Goal: Task Accomplishment & Management: Use online tool/utility

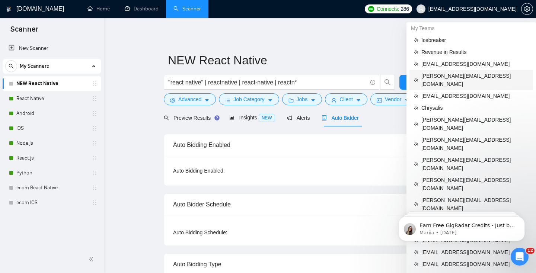
click at [450, 77] on span "[PERSON_NAME][EMAIL_ADDRESS][DOMAIN_NAME]" at bounding box center [474, 80] width 107 height 16
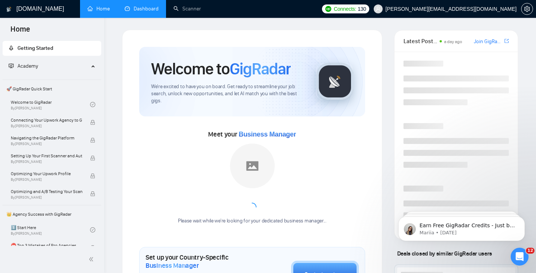
click at [144, 6] on link "Dashboard" at bounding box center [142, 9] width 34 height 6
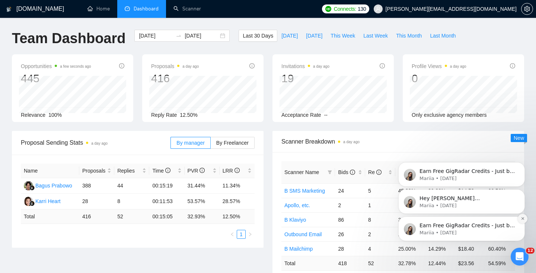
click at [523, 220] on icon "Dismiss notification" at bounding box center [522, 219] width 4 height 4
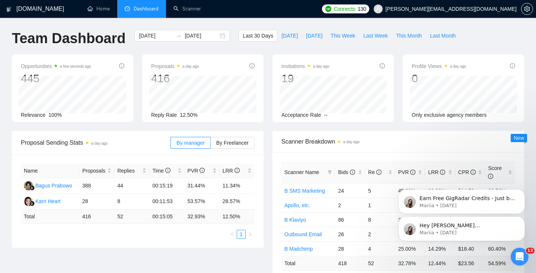
click at [523, 220] on icon "Dismiss notification" at bounding box center [522, 218] width 3 height 3
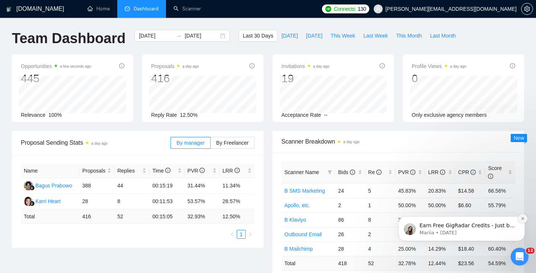
click at [523, 218] on icon "Dismiss notification" at bounding box center [522, 219] width 4 height 4
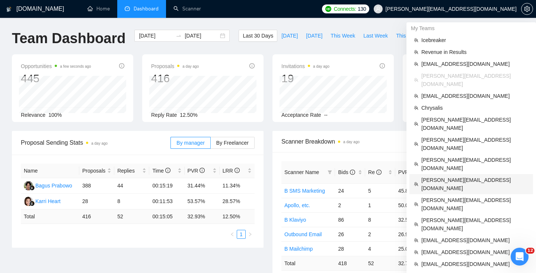
scroll to position [6, 0]
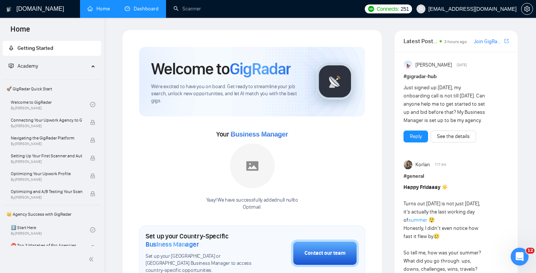
click at [142, 6] on link "Dashboard" at bounding box center [142, 9] width 34 height 6
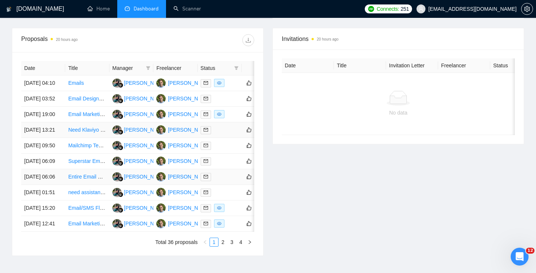
scroll to position [231, 0]
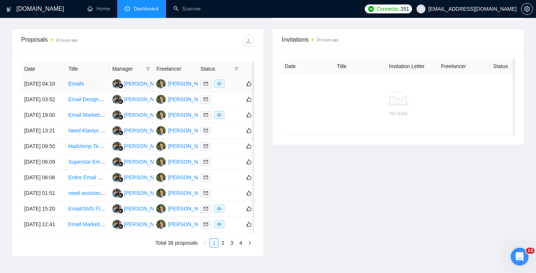
click at [52, 92] on td "[DATE] 04:10" at bounding box center [43, 84] width 44 height 16
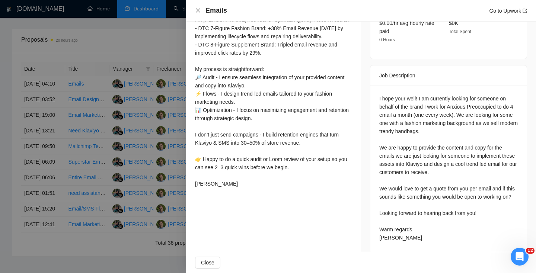
scroll to position [270, 0]
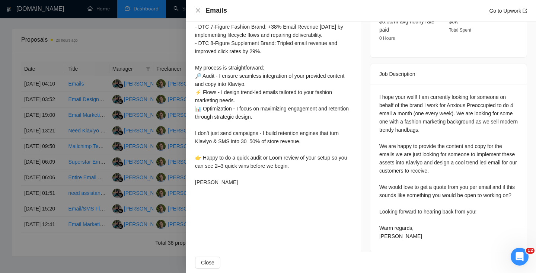
click at [161, 176] on div at bounding box center [268, 136] width 536 height 273
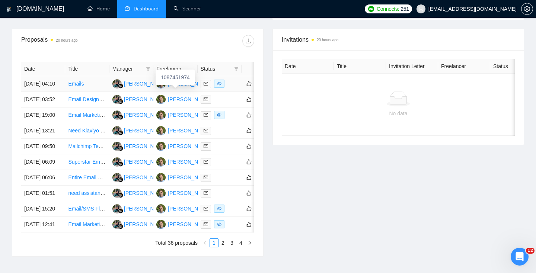
click at [178, 88] on div "[PERSON_NAME]" at bounding box center [189, 84] width 43 height 8
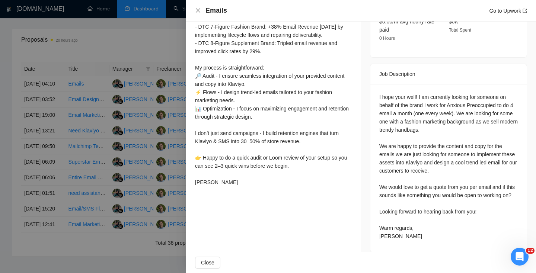
click at [164, 143] on div at bounding box center [268, 136] width 536 height 273
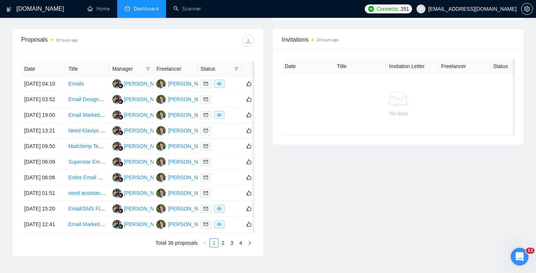
click at [142, 6] on span "Dashboard" at bounding box center [146, 9] width 25 height 6
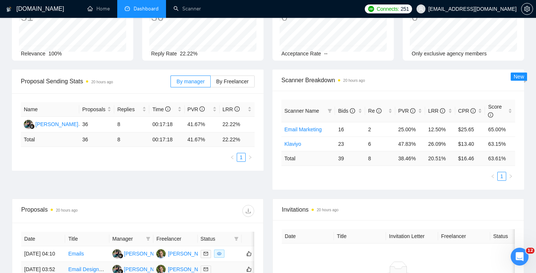
scroll to position [0, 0]
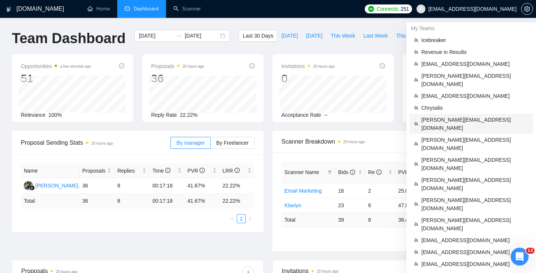
click at [445, 116] on span "[PERSON_NAME][EMAIL_ADDRESS][DOMAIN_NAME]" at bounding box center [474, 124] width 107 height 16
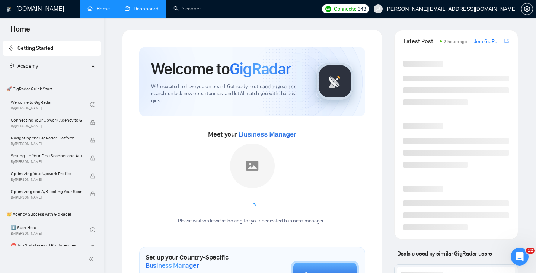
click at [141, 6] on link "Dashboard" at bounding box center [142, 9] width 34 height 6
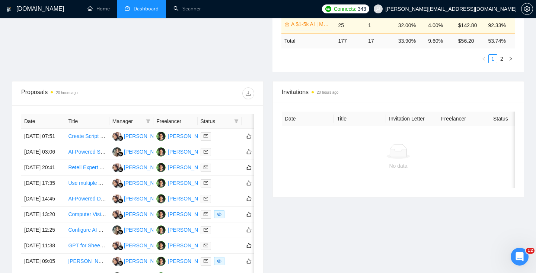
scroll to position [228, 0]
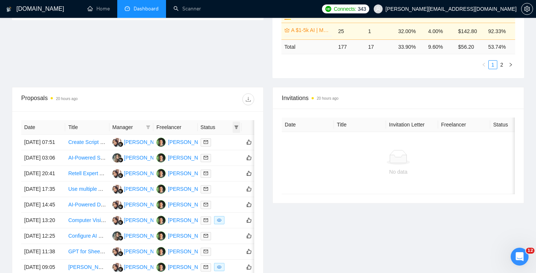
click at [238, 128] on icon "filter" at bounding box center [236, 127] width 4 height 4
click at [211, 140] on span "Chat" at bounding box center [213, 141] width 14 height 6
checkbox input "true"
click at [230, 166] on span "OK" at bounding box center [230, 168] width 7 height 8
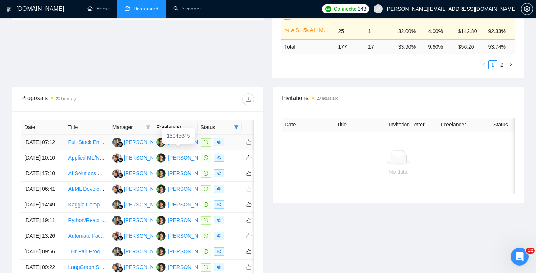
click at [178, 146] on div "[PERSON_NAME]" at bounding box center [189, 142] width 43 height 8
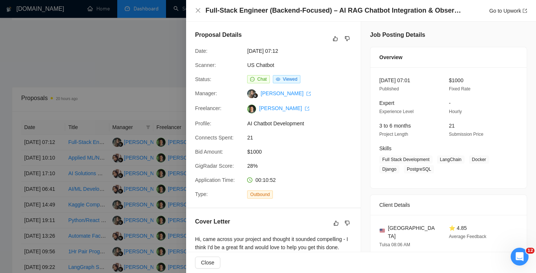
click at [145, 130] on div at bounding box center [268, 136] width 536 height 273
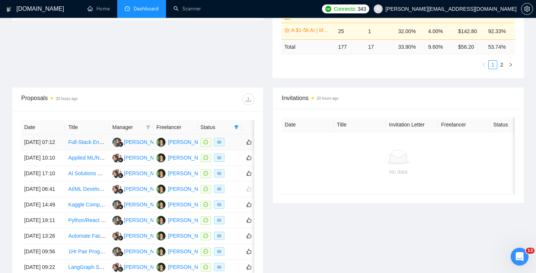
click at [62, 150] on td "[DATE] 07:12" at bounding box center [43, 143] width 44 height 16
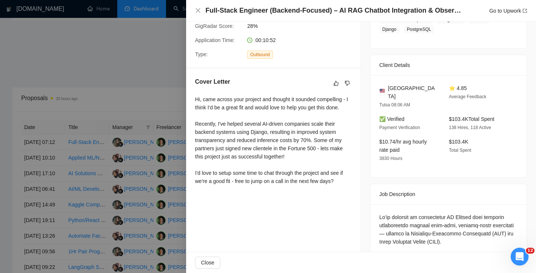
scroll to position [157, 0]
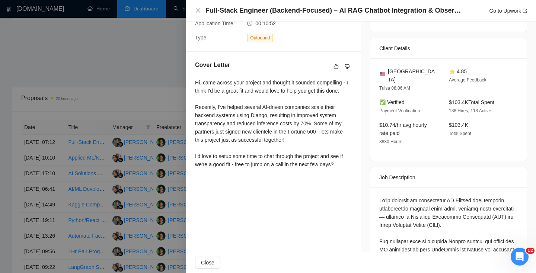
click at [148, 164] on div at bounding box center [268, 136] width 536 height 273
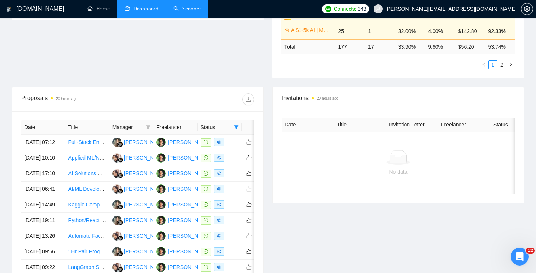
click at [183, 10] on link "Scanner" at bounding box center [187, 9] width 28 height 6
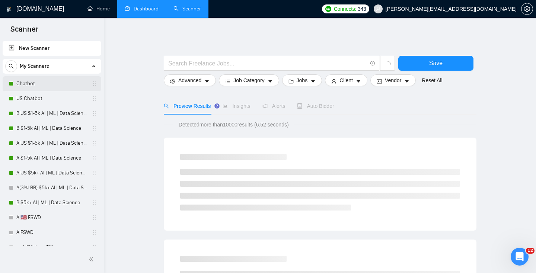
click at [40, 84] on link "Chatbot" at bounding box center [51, 83] width 71 height 15
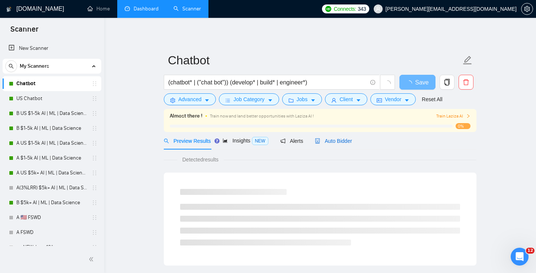
click at [333, 140] on span "Auto Bidder" at bounding box center [333, 141] width 37 height 6
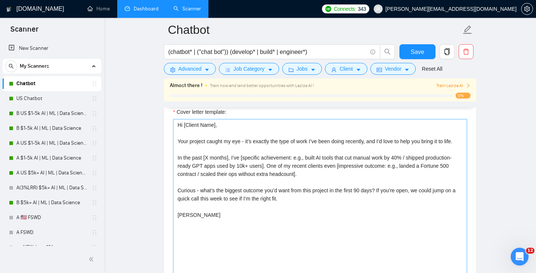
scroll to position [835, 0]
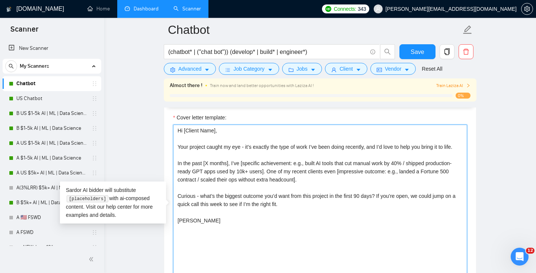
drag, startPoint x: 259, startPoint y: 243, endPoint x: 132, endPoint y: 41, distance: 237.9
click at [132, 41] on main "Chatbot (chatbot* | ("chat bot")) (develop* | build* | engineer*) Save Advanced…" at bounding box center [320, 258] width 408 height 2126
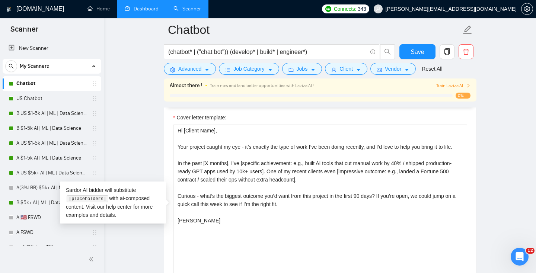
click at [139, 97] on main "Chatbot (chatbot* | ("chat bot")) (develop* | build* | engineer*) Save Advanced…" at bounding box center [320, 258] width 408 height 2126
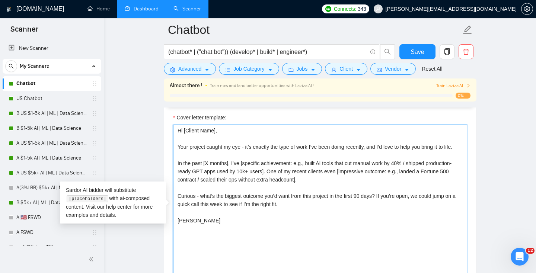
drag, startPoint x: 236, startPoint y: 248, endPoint x: 135, endPoint y: 15, distance: 253.8
click at [135, 15] on div "[DOMAIN_NAME] Home Dashboard Scanner Connects: 343 [PERSON_NAME][EMAIL_ADDRESS]…" at bounding box center [320, 271] width 432 height 2213
paste textarea "because [explain why this is relevant to your recent work]. In the last [X mont…"
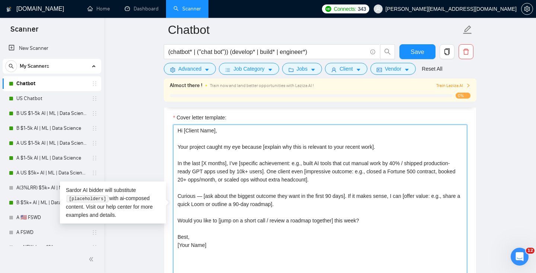
drag, startPoint x: 213, startPoint y: 247, endPoint x: 164, endPoint y: 247, distance: 48.4
click at [164, 247] on div "Cover letter template: Hi [Client Name], Your project caught my eye because [ex…" at bounding box center [320, 207] width 312 height 205
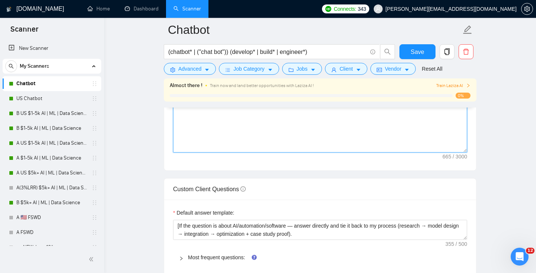
scroll to position [975, 0]
type textarea "Hi [Client Name], Your project caught my eye because [explain why this is relev…"
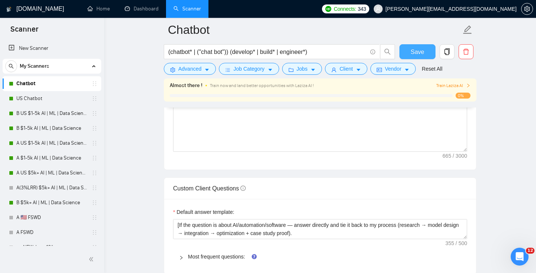
click at [417, 48] on span "Save" at bounding box center [416, 51] width 13 height 9
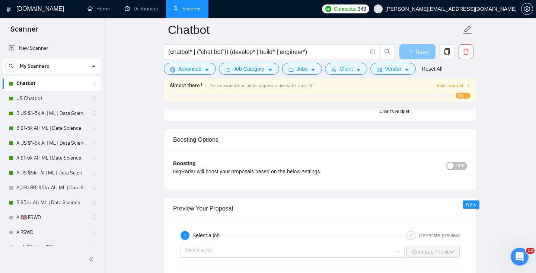
scroll to position [1419, 0]
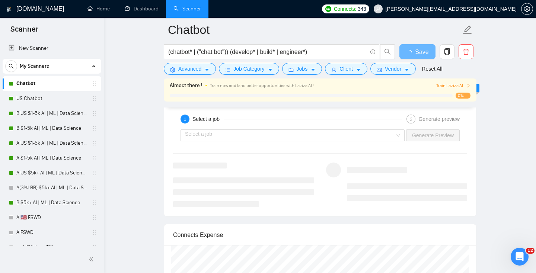
click at [275, 127] on div "Select a job Generate Preview" at bounding box center [319, 135] width 295 height 18
click at [275, 132] on input "search" at bounding box center [290, 135] width 210 height 11
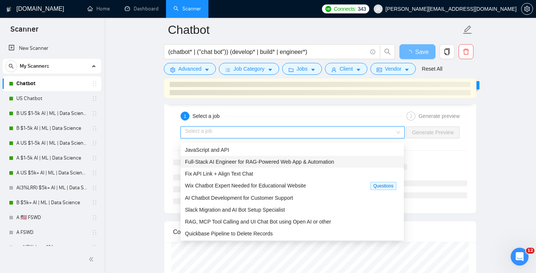
click at [271, 161] on span "Full-Stack AI Engineer for RAG-Powered Web App & Automation" at bounding box center [259, 162] width 149 height 6
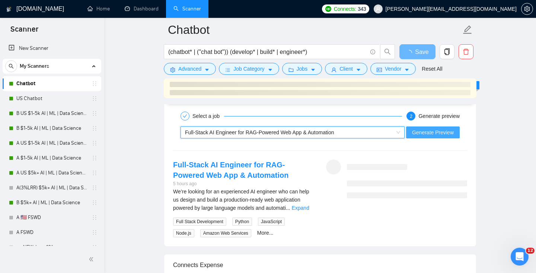
click at [423, 134] on span "Generate Preview" at bounding box center [433, 132] width 42 height 8
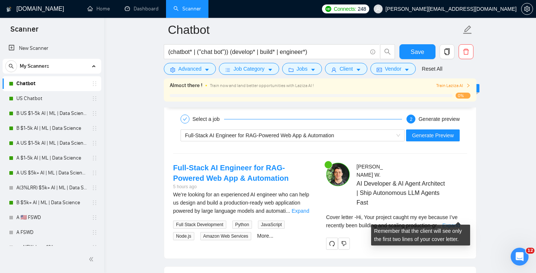
click at [454, 222] on link "Expand" at bounding box center [450, 225] width 17 height 6
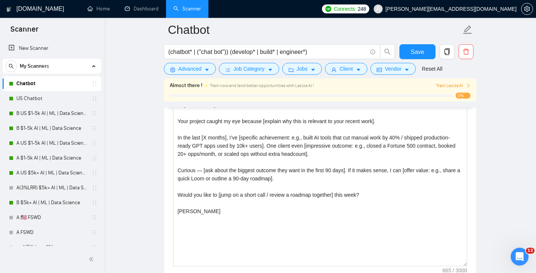
scroll to position [852, 0]
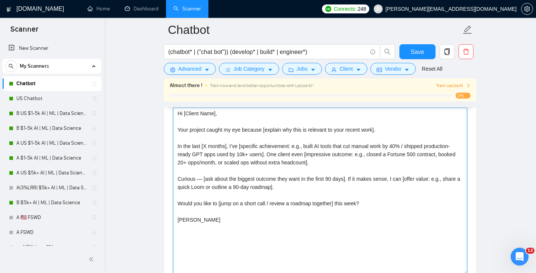
click at [202, 178] on textarea "Hi [Client Name], Your project caught my eye because [explain why this is relev…" at bounding box center [320, 191] width 294 height 167
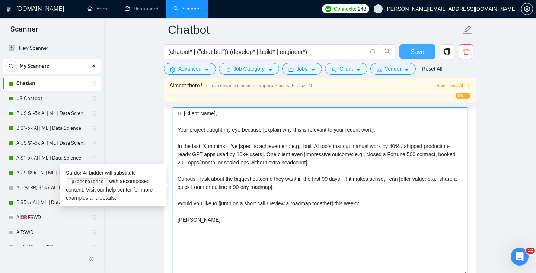
type textarea "Hi [Client Name], Your project caught my eye because [explain why this is relev…"
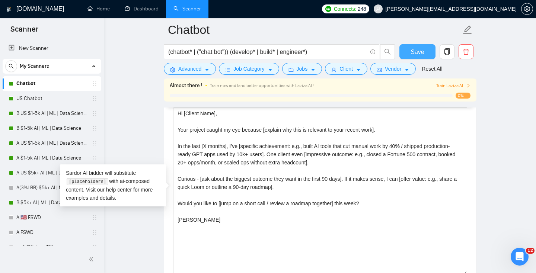
click at [418, 49] on span "Save" at bounding box center [416, 51] width 13 height 9
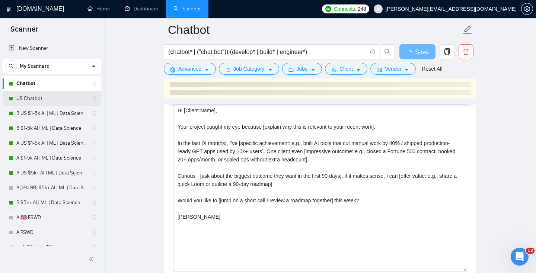
click at [44, 97] on link "US Chatbot" at bounding box center [51, 98] width 71 height 15
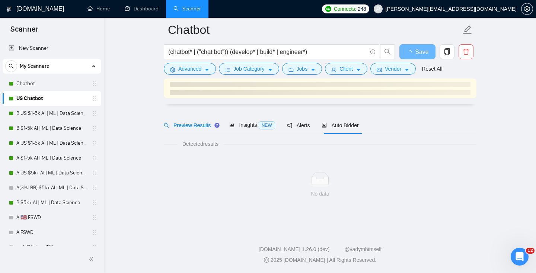
scroll to position [19, 0]
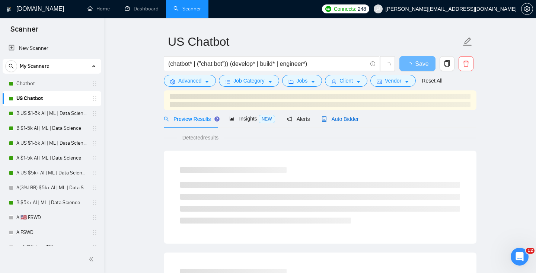
click at [342, 120] on span "Auto Bidder" at bounding box center [339, 119] width 37 height 6
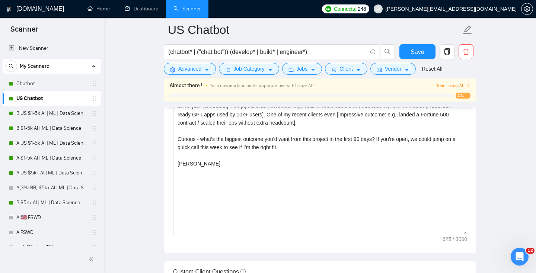
scroll to position [879, 0]
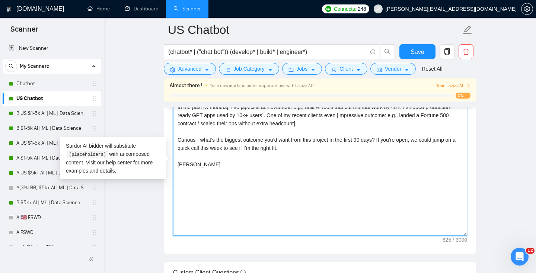
drag, startPoint x: 291, startPoint y: 213, endPoint x: 136, endPoint y: 26, distance: 242.7
click at [136, 26] on main "US Chatbot (chatbot* | ("chat bot")) (develop* | build* | engineer*) Save Advan…" at bounding box center [320, 185] width 408 height 2068
paste textarea "because [explain why this is relevant to your recent work]. In the last [X mont…"
click at [201, 152] on textarea "Hi [Client Name], Your project caught my eye because [explain why this is relev…" at bounding box center [320, 151] width 294 height 167
click at [247, 232] on textarea "Hi [Client Name], Your project caught my eye because [explain why this is relev…" at bounding box center [320, 151] width 294 height 167
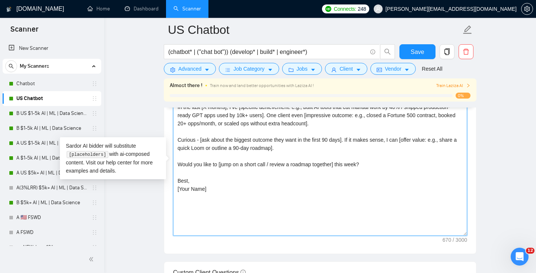
click at [217, 203] on textarea "Hi [Client Name], Your project caught my eye because [explain why this is relev…" at bounding box center [320, 151] width 294 height 167
drag, startPoint x: 217, startPoint y: 203, endPoint x: 124, endPoint y: 203, distance: 92.6
click at [124, 203] on main "US Chatbot (chatbot* | ("chat bot")) (develop* | build* | engineer*) Save Advan…" at bounding box center [320, 185] width 408 height 2068
type textarea "Hi [Client Name], Your project caught my eye because [explain why this is relev…"
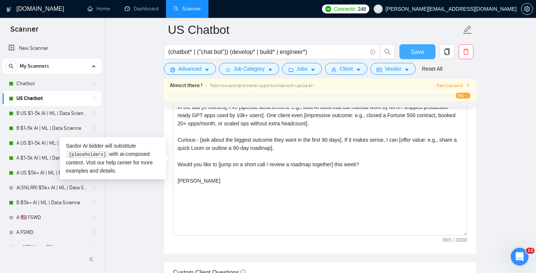
click at [420, 55] on span "Save" at bounding box center [416, 51] width 13 height 9
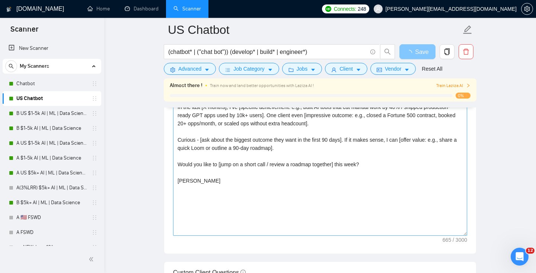
scroll to position [819, 0]
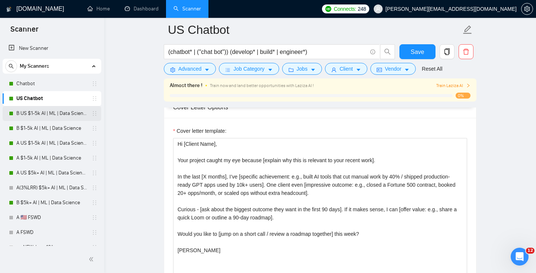
click at [43, 116] on link "B US $1-5k AI | ML | Data Science" at bounding box center [51, 113] width 71 height 15
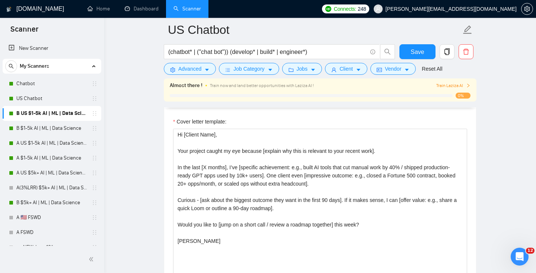
scroll to position [22, 0]
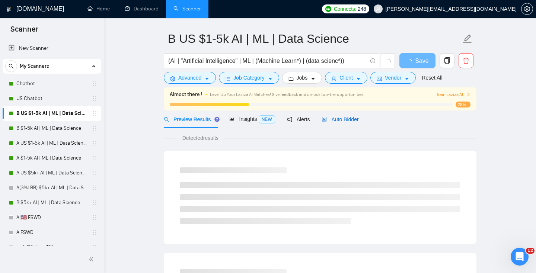
drag, startPoint x: 344, startPoint y: 121, endPoint x: 359, endPoint y: 134, distance: 19.0
click at [344, 122] on span "Auto Bidder" at bounding box center [339, 119] width 37 height 6
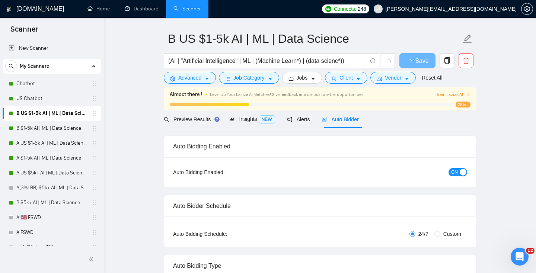
radio input "false"
radio input "true"
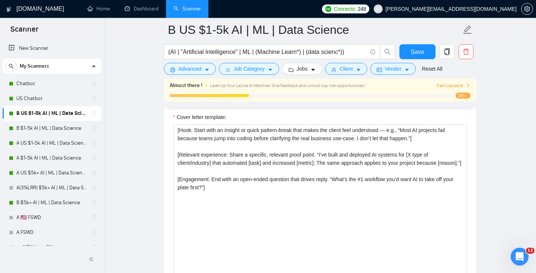
scroll to position [914, 0]
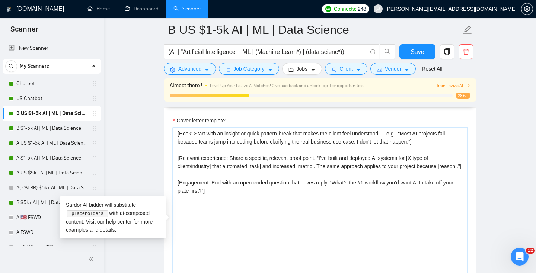
drag, startPoint x: 258, startPoint y: 238, endPoint x: 161, endPoint y: 85, distance: 181.0
click at [162, 86] on main "B US $1-5k AI | ML | Data Science (AI | "Artificial Intelligence" | ML | (Machi…" at bounding box center [320, 218] width 408 height 2205
paste textarea "Hi [Client Name], Your project caught my eye because [explain why this is relev…"
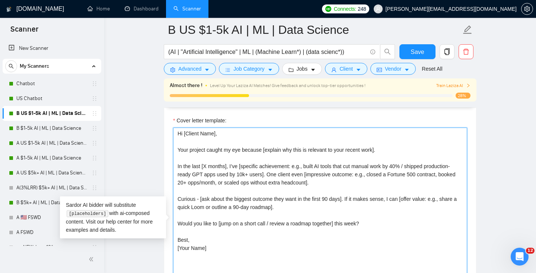
type textarea "[Hook: Start with an insight or quick pattern-break that makes the client feel …"
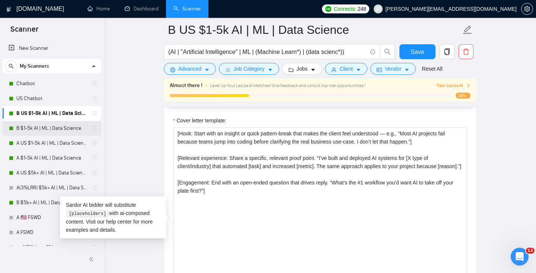
click at [51, 126] on link "B $1-5k AI | ML | Data Science" at bounding box center [51, 128] width 71 height 15
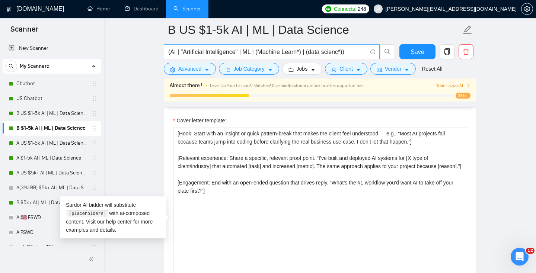
scroll to position [22, 0]
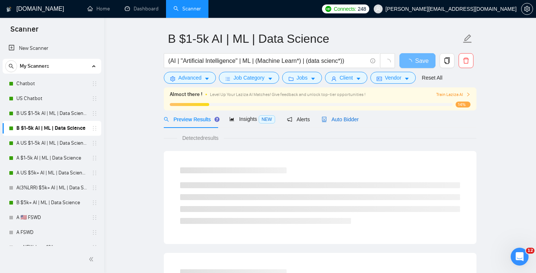
click at [342, 122] on div "Auto Bidder" at bounding box center [339, 119] width 37 height 8
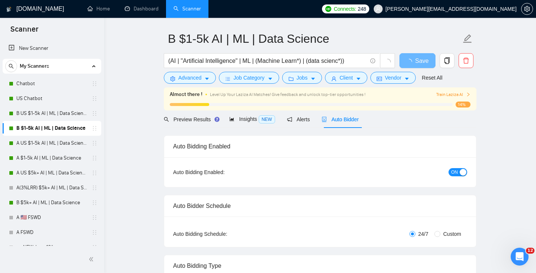
radio input "false"
radio input "true"
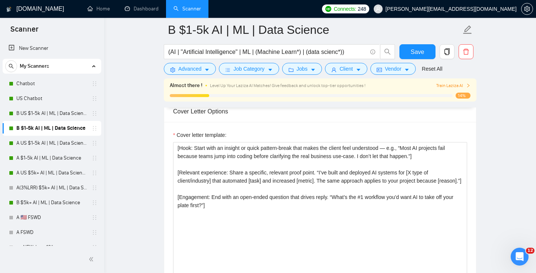
scroll to position [901, 0]
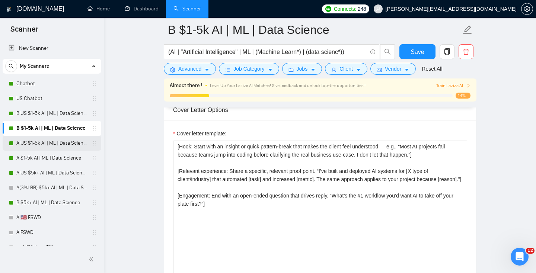
click at [58, 147] on link "A US $1-5k AI | ML | Data Science" at bounding box center [51, 143] width 71 height 15
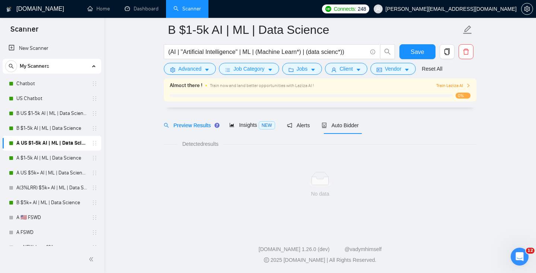
scroll to position [22, 0]
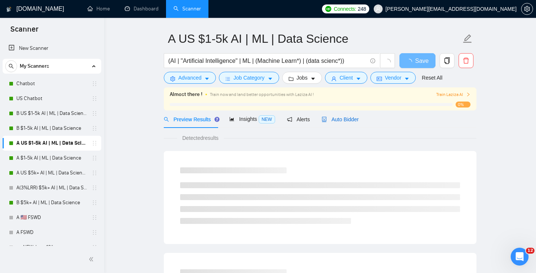
click at [345, 119] on span "Auto Bidder" at bounding box center [339, 119] width 37 height 6
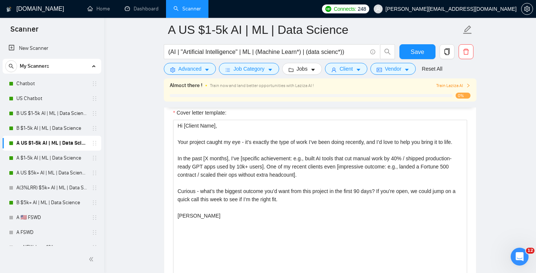
scroll to position [826, 0]
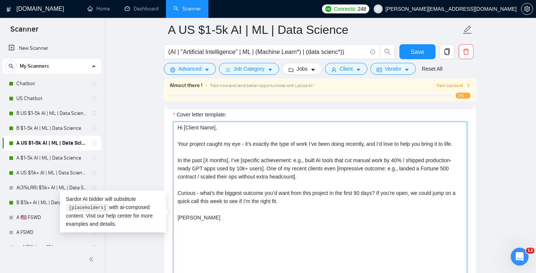
drag, startPoint x: 237, startPoint y: 248, endPoint x: 141, endPoint y: 105, distance: 172.6
click at [141, 105] on main "A US $1-5k AI | ML | Data Science (AI | "Artificial Intelligence" | ML | (Machi…" at bounding box center [320, 259] width 408 height 2110
paste textarea "because [explain why this is relevant to your recent work]. In the last [X mont…"
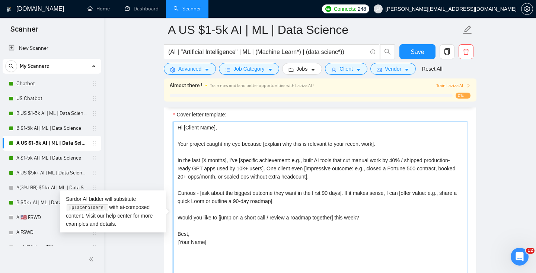
click at [193, 255] on textarea "Hi [Client Name], Your project caught my eye because [explain why this is relev…" at bounding box center [320, 205] width 294 height 167
click at [210, 255] on textarea "Hi [Client Name], Your project caught my eye because [explain why this is relev…" at bounding box center [320, 205] width 294 height 167
drag, startPoint x: 210, startPoint y: 255, endPoint x: 138, endPoint y: 255, distance: 71.4
click at [138, 255] on main "A US $1-5k AI | ML | Data Science (AI | "Artificial Intelligence" | ML | (Machi…" at bounding box center [320, 259] width 408 height 2110
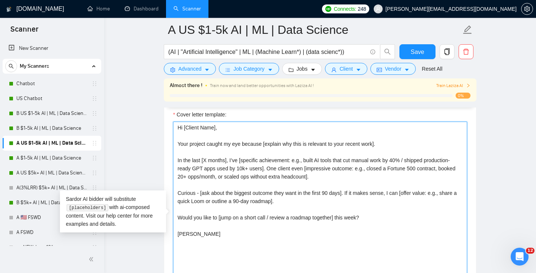
click at [205, 254] on textarea "Hi [Client Name], Your project caught my eye because [explain why this is relev…" at bounding box center [320, 205] width 294 height 167
type textarea "Hi [Client Name], Your project caught my eye because [explain why this is relev…"
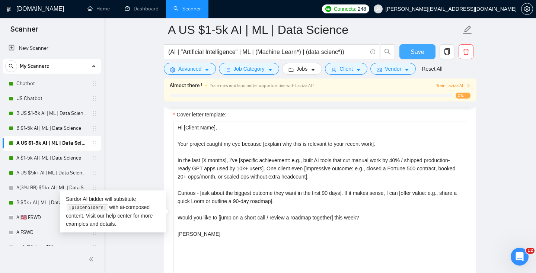
click at [417, 56] on span "Save" at bounding box center [416, 51] width 13 height 9
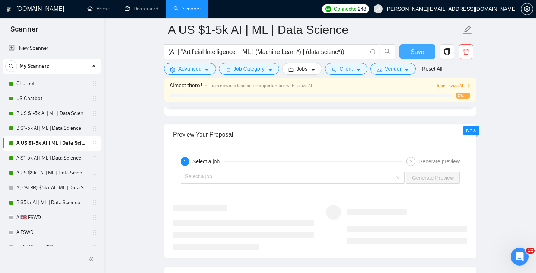
scroll to position [1364, 0]
click at [43, 159] on link "A $1-5k AI | ML | Data Science" at bounding box center [51, 158] width 71 height 15
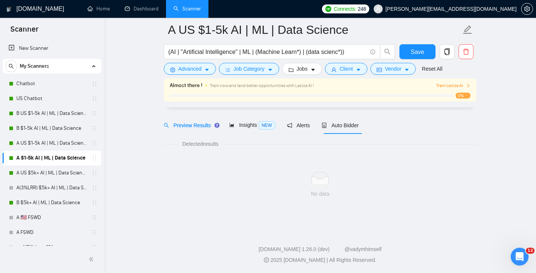
scroll to position [22, 0]
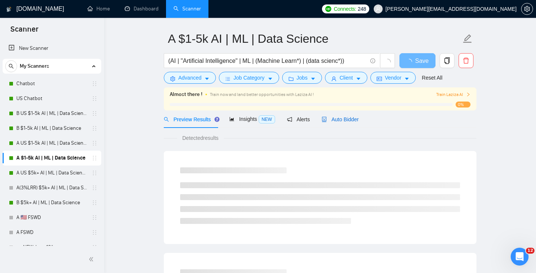
click at [352, 118] on span "Auto Bidder" at bounding box center [339, 119] width 37 height 6
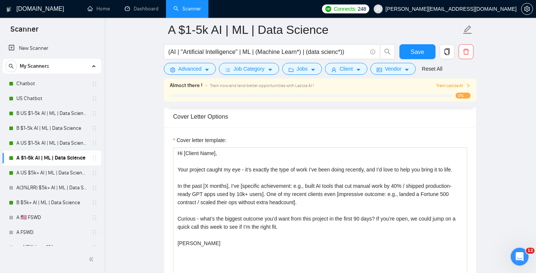
scroll to position [827, 0]
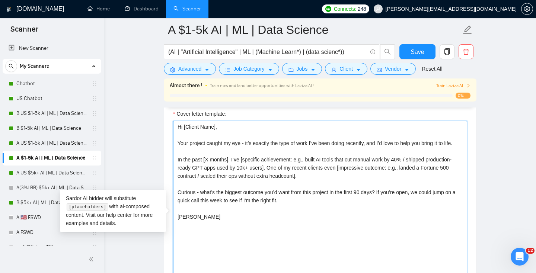
drag, startPoint x: 258, startPoint y: 240, endPoint x: 151, endPoint y: 45, distance: 221.8
click at [152, 46] on main "A $1-5k AI | ML | Data Science (AI | "Artificial Intelligence" | ML | (Machine …" at bounding box center [320, 260] width 408 height 2114
paste textarea "because [explain why this is relevant to your recent work]. In the last [X mont…"
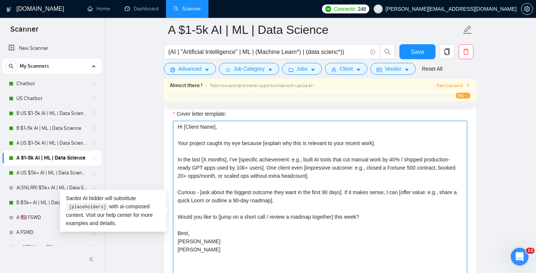
drag, startPoint x: 201, startPoint y: 259, endPoint x: 169, endPoint y: -3, distance: 263.9
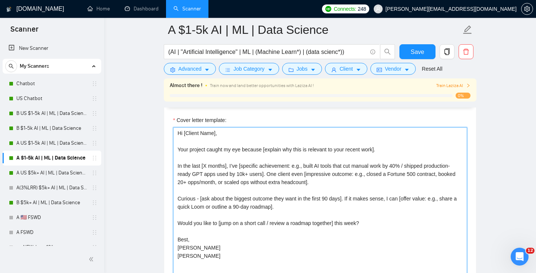
paste textarea
type textarea "Hi [Client Name], Your project caught my eye because [explain why this is relev…"
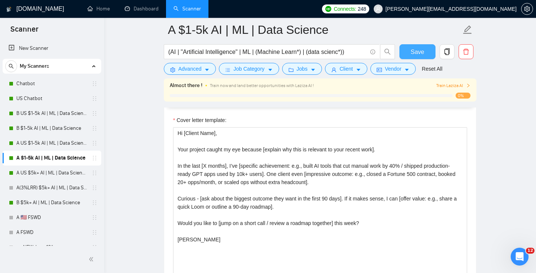
click at [413, 51] on span "Save" at bounding box center [416, 51] width 13 height 9
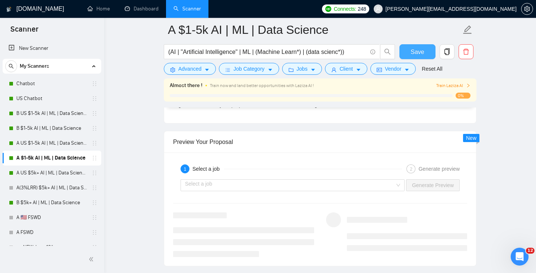
scroll to position [1382, 0]
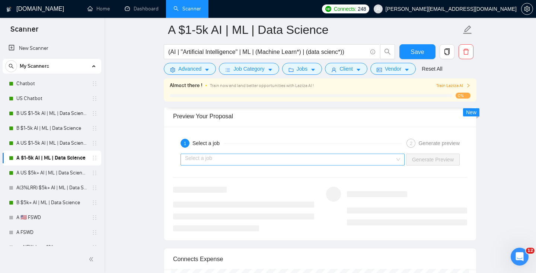
click at [265, 165] on input "search" at bounding box center [290, 159] width 210 height 11
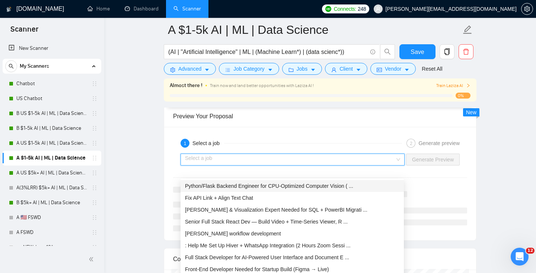
click at [254, 189] on div "Python/Flask Backend Engineer for CPU-Optimized Computer Vision ( ..." at bounding box center [292, 186] width 214 height 8
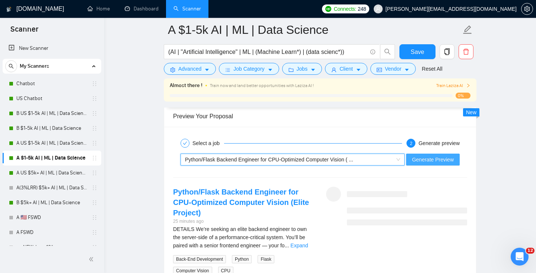
click at [432, 164] on span "Generate Preview" at bounding box center [433, 160] width 42 height 8
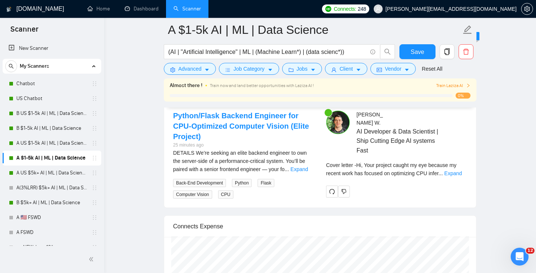
scroll to position [1459, 0]
click at [144, 11] on link "Dashboard" at bounding box center [142, 9] width 34 height 6
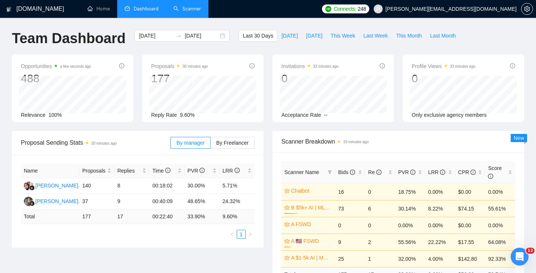
click at [192, 10] on link "Scanner" at bounding box center [187, 9] width 28 height 6
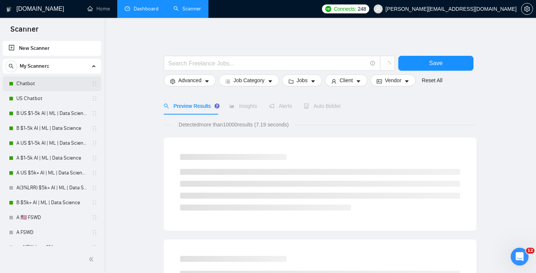
click at [30, 81] on link "Chatbot" at bounding box center [51, 83] width 71 height 15
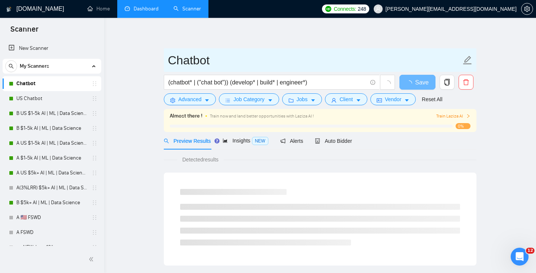
click at [170, 61] on input "Chatbot" at bounding box center [314, 60] width 293 height 19
type input "A Chatbot"
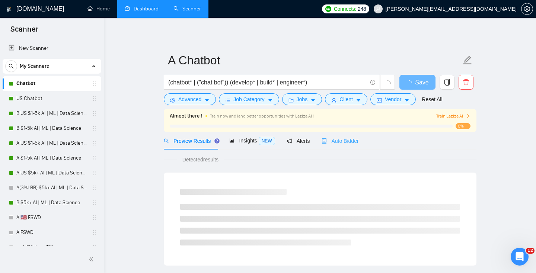
click at [344, 145] on div "Auto Bidder" at bounding box center [339, 140] width 37 height 17
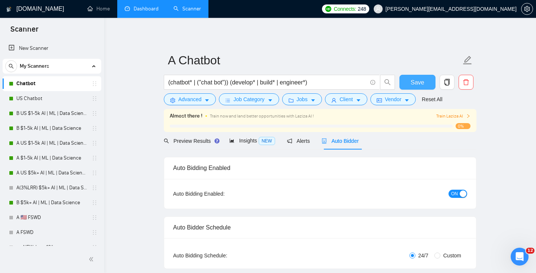
click at [418, 84] on span "Save" at bounding box center [416, 82] width 13 height 9
click at [48, 95] on link "US Chatbot" at bounding box center [51, 98] width 71 height 15
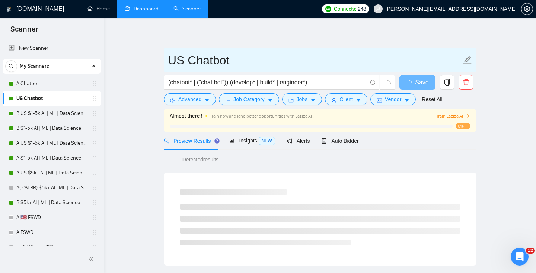
click at [166, 61] on span "US Chatbot" at bounding box center [320, 59] width 312 height 23
click at [172, 61] on input "US Chatbot" at bounding box center [314, 60] width 293 height 19
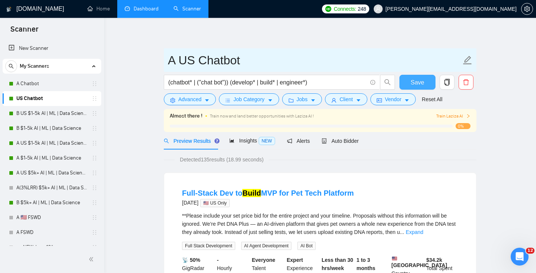
type input "A US Chatbot"
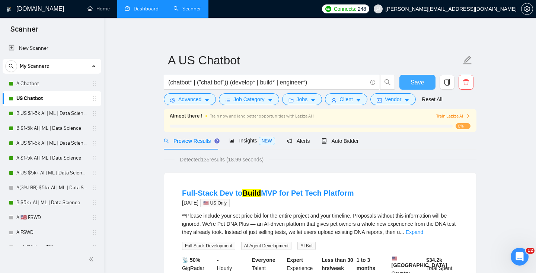
click at [414, 77] on button "Save" at bounding box center [417, 82] width 36 height 15
click at [335, 135] on div "Auto Bidder" at bounding box center [339, 140] width 37 height 17
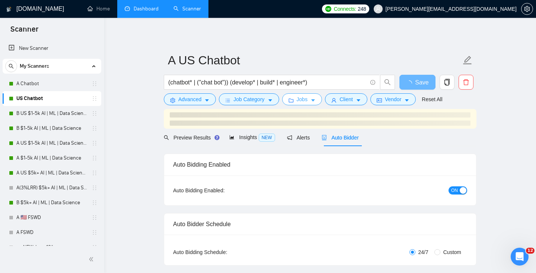
click at [299, 97] on span "Jobs" at bounding box center [302, 99] width 11 height 8
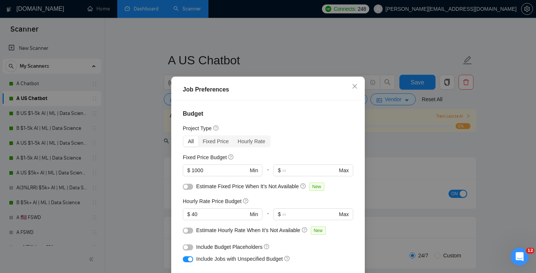
click at [191, 187] on button "button" at bounding box center [188, 187] width 10 height 6
click at [185, 231] on div "button" at bounding box center [185, 230] width 4 height 4
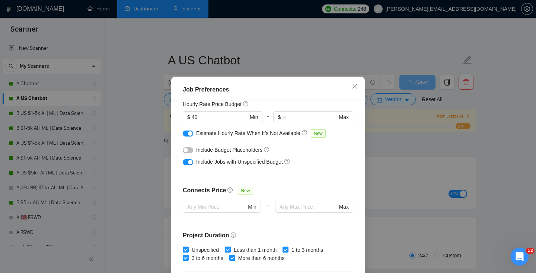
scroll to position [51, 0]
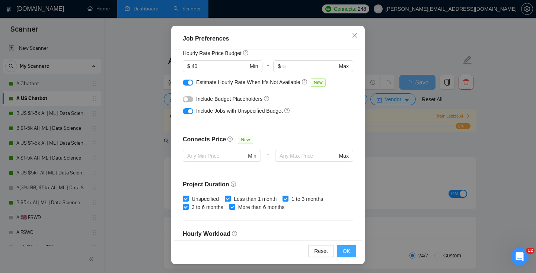
click at [344, 250] on span "OK" at bounding box center [346, 251] width 7 height 8
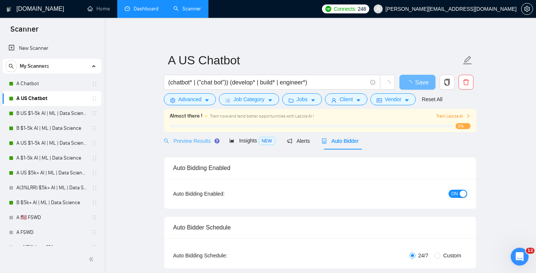
click at [199, 145] on div "Preview Results" at bounding box center [191, 140] width 54 height 17
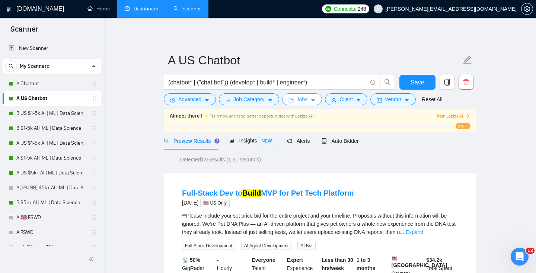
click at [307, 98] on span "Jobs" at bounding box center [302, 99] width 11 height 8
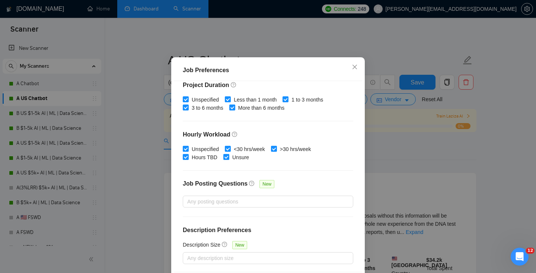
scroll to position [51, 0]
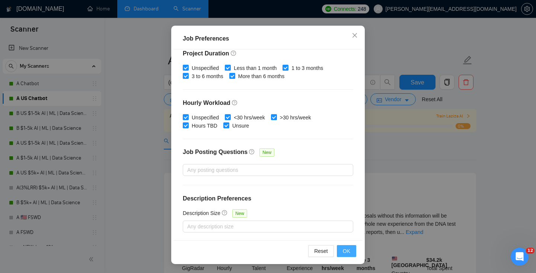
click at [347, 250] on span "OK" at bounding box center [346, 251] width 7 height 8
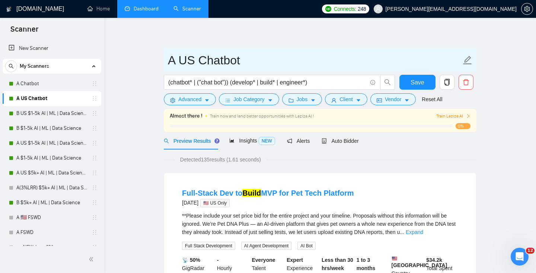
scroll to position [19, 0]
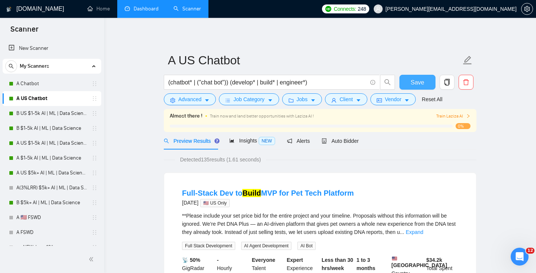
click at [419, 81] on span "Save" at bounding box center [416, 82] width 13 height 9
click at [336, 138] on span "Auto Bidder" at bounding box center [339, 141] width 37 height 6
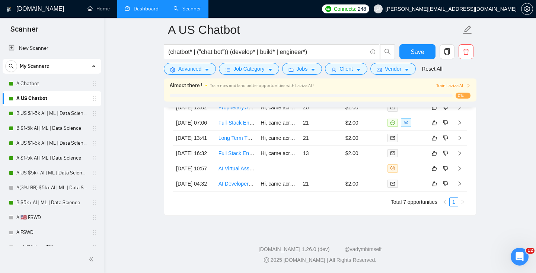
scroll to position [1895, 0]
click at [262, 131] on td "Hi, came across your project and thought it sounded compelling - I think I'd be…" at bounding box center [278, 122] width 42 height 15
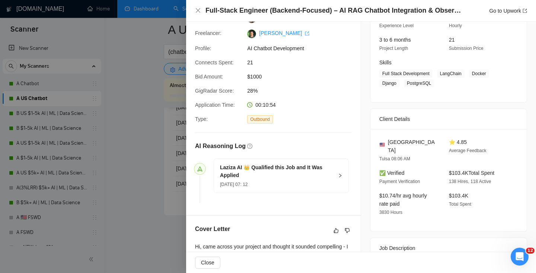
scroll to position [87, 0]
click at [142, 150] on div at bounding box center [268, 136] width 536 height 273
